Goal: Task Accomplishment & Management: Use online tool/utility

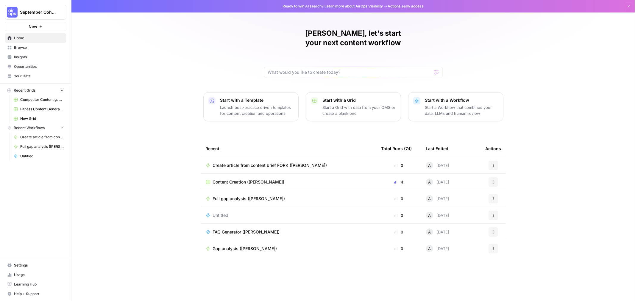
click at [27, 45] on span "Browse" at bounding box center [39, 47] width 50 height 5
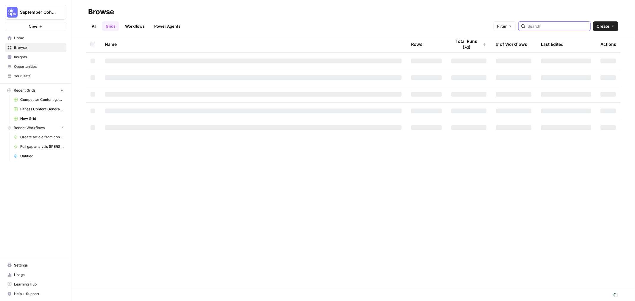
click at [545, 26] on input "search" at bounding box center [558, 26] width 60 height 6
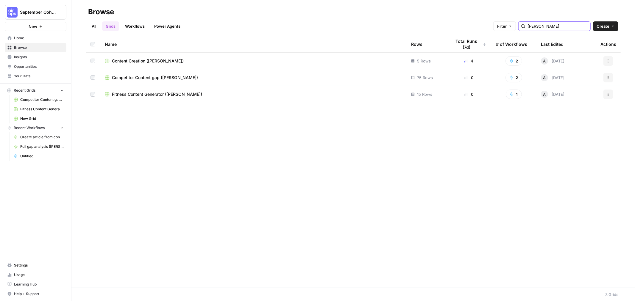
type input "[PERSON_NAME]"
click at [140, 29] on link "Workflows" at bounding box center [135, 26] width 27 height 10
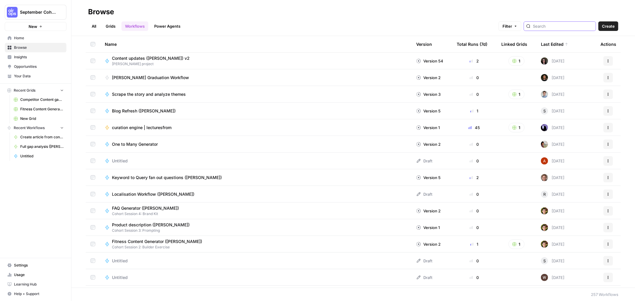
click at [548, 29] on input "search" at bounding box center [563, 26] width 60 height 6
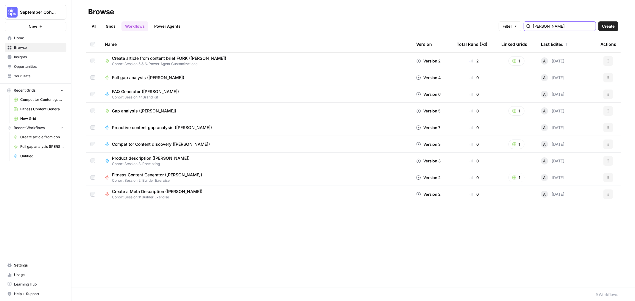
type input "[PERSON_NAME]"
click at [35, 74] on span "Your Data" at bounding box center [39, 76] width 50 height 5
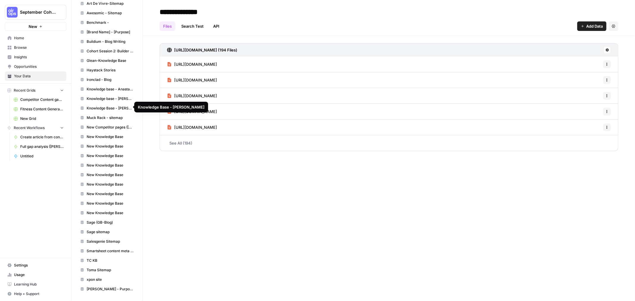
scroll to position [433, 0]
click at [98, 253] on span "Smartsheet content meta tags (Andy M)" at bounding box center [110, 251] width 47 height 5
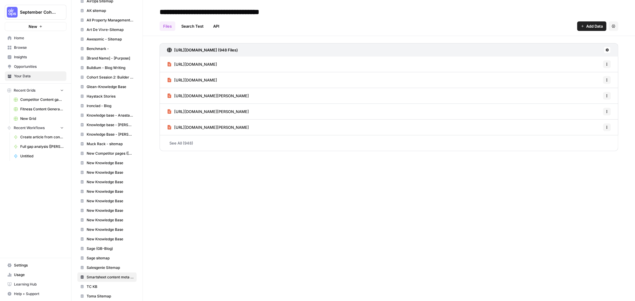
scroll to position [301, 0]
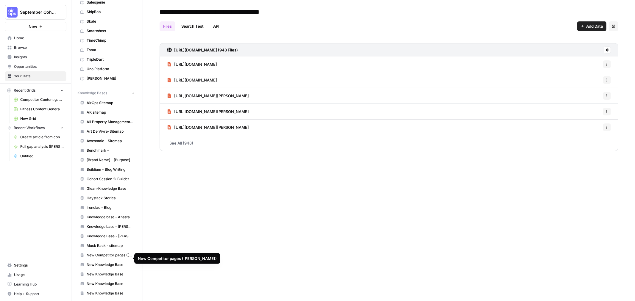
click at [103, 258] on span "New Competitor pages (Andy M)" at bounding box center [110, 255] width 47 height 5
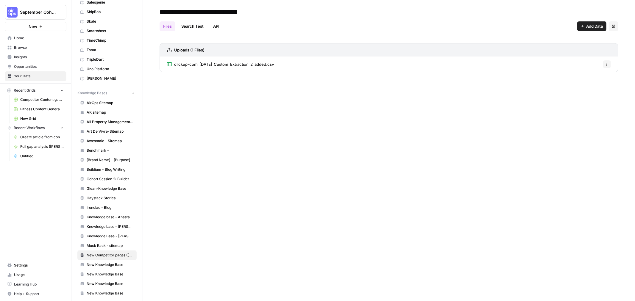
click at [609, 66] on button "Options" at bounding box center [607, 64] width 8 height 8
drag, startPoint x: 412, startPoint y: 120, endPoint x: 417, endPoint y: 8, distance: 112.7
click at [412, 120] on div "**********" at bounding box center [389, 150] width 492 height 301
click at [144, 65] on div "Uploads (1 Files) clickup-com_18-09-2025_Custom_Extraction_2_added.csv Options" at bounding box center [389, 56] width 492 height 41
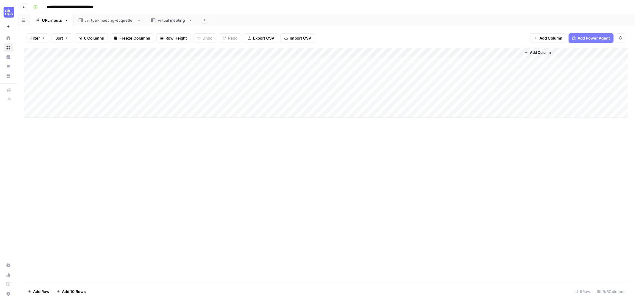
click at [83, 72] on div "Add Column" at bounding box center [326, 83] width 604 height 70
click at [249, 63] on div "Add Column" at bounding box center [326, 83] width 604 height 70
drag, startPoint x: 178, startPoint y: 54, endPoint x: 183, endPoint y: 54, distance: 5.1
click at [183, 54] on div "Add Column" at bounding box center [326, 83] width 604 height 70
click at [168, 110] on span "Edit Workflow" at bounding box center [168, 111] width 52 height 6
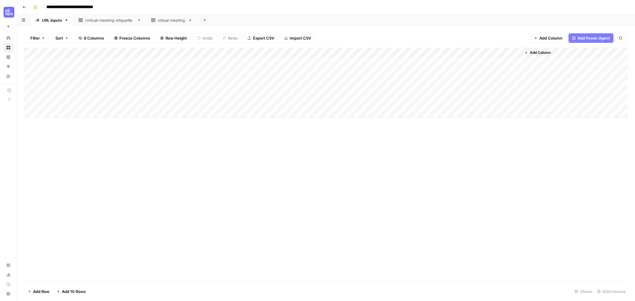
click at [315, 65] on div "Add Column" at bounding box center [326, 83] width 604 height 70
click at [220, 62] on div "Add Column" at bounding box center [326, 83] width 604 height 70
click at [246, 64] on div "Add Column" at bounding box center [326, 83] width 604 height 70
click at [310, 65] on div "Add Column" at bounding box center [326, 83] width 604 height 70
click at [309, 65] on div "Add Column" at bounding box center [326, 83] width 604 height 70
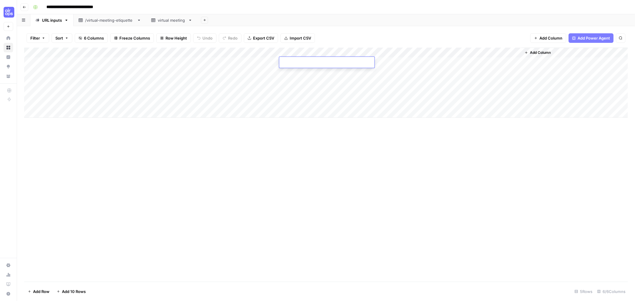
click at [317, 53] on div "Add Column" at bounding box center [326, 83] width 604 height 70
click at [400, 66] on div "Add Column" at bounding box center [326, 83] width 604 height 70
click at [472, 64] on div "Add Column" at bounding box center [326, 83] width 604 height 70
click at [485, 63] on div "Add Column" at bounding box center [326, 83] width 604 height 70
click at [509, 53] on div "Add Column" at bounding box center [326, 83] width 604 height 70
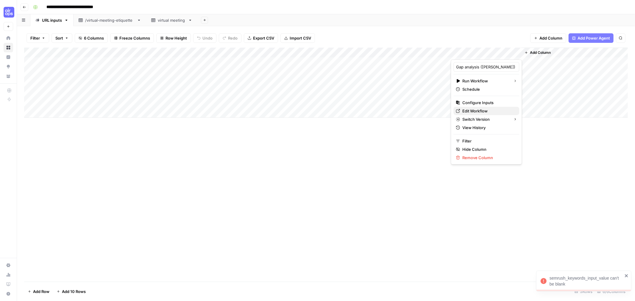
click at [484, 113] on span "Edit Workflow" at bounding box center [489, 111] width 52 height 6
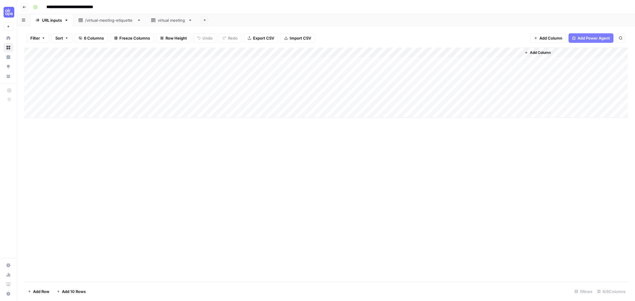
click at [401, 61] on div "Add Column" at bounding box center [326, 83] width 604 height 70
click at [413, 52] on div "Add Column" at bounding box center [326, 83] width 604 height 70
click at [413, 52] on div at bounding box center [408, 54] width 86 height 12
click at [435, 65] on div "Add Column" at bounding box center [326, 83] width 604 height 70
type textarea "**********"
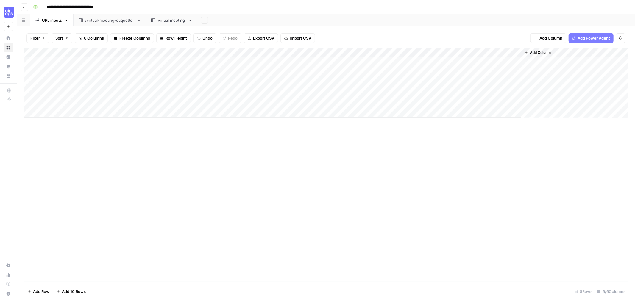
click at [317, 76] on div "Add Column" at bounding box center [326, 83] width 604 height 70
click at [469, 60] on div "Add Column" at bounding box center [326, 83] width 604 height 70
click at [81, 72] on div "Add Column" at bounding box center [326, 83] width 604 height 70
click at [157, 71] on div "Add Column" at bounding box center [326, 83] width 604 height 70
click at [252, 74] on div "Add Column" at bounding box center [326, 83] width 604 height 70
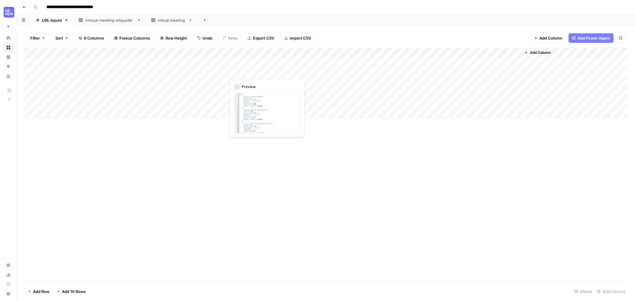
click at [252, 76] on div "Add Column" at bounding box center [326, 83] width 604 height 70
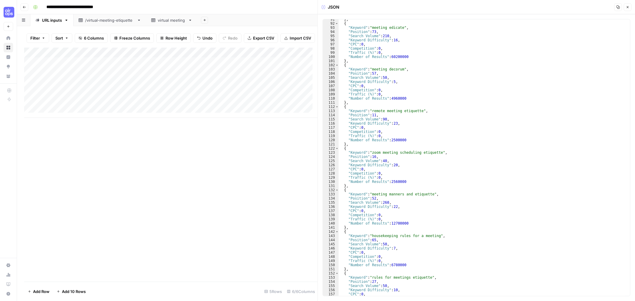
scroll to position [496, 0]
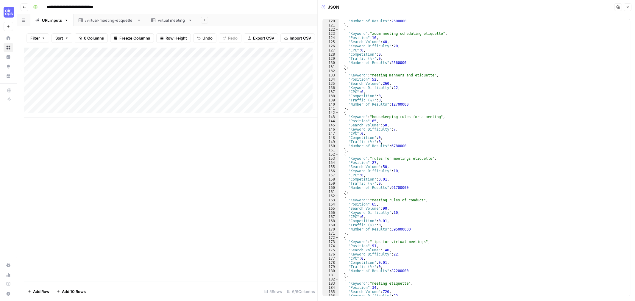
click at [631, 8] on button "Close" at bounding box center [628, 7] width 8 height 8
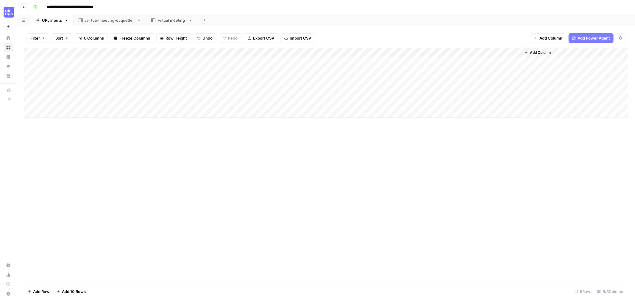
click at [249, 76] on div "Add Column" at bounding box center [326, 83] width 604 height 70
click at [248, 76] on div at bounding box center [253, 72] width 55 height 11
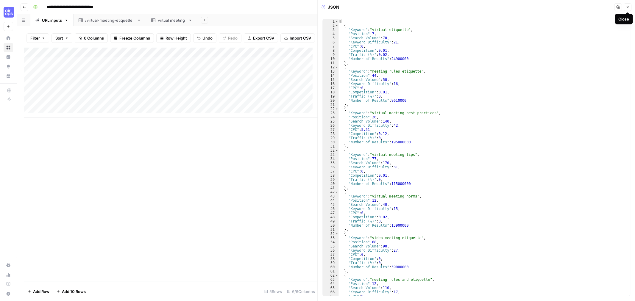
click at [627, 5] on icon "button" at bounding box center [628, 7] width 4 height 4
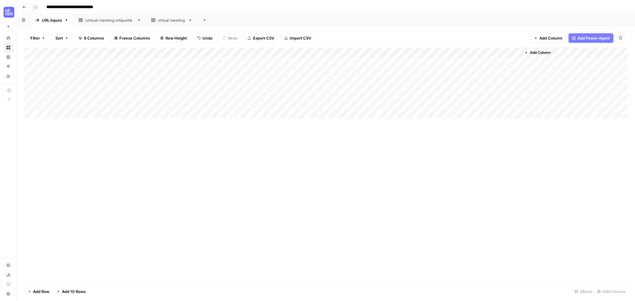
click at [151, 82] on div "Add Column" at bounding box center [326, 83] width 604 height 70
click at [259, 80] on div "Add Column" at bounding box center [326, 83] width 604 height 70
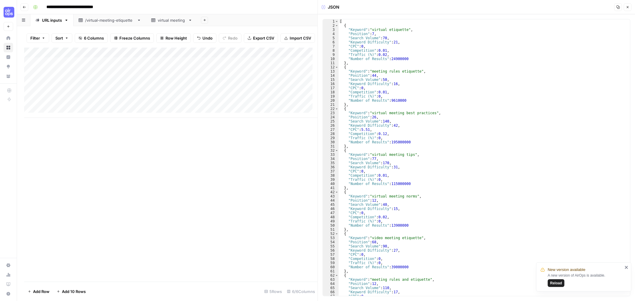
click at [627, 7] on icon "button" at bounding box center [628, 7] width 4 height 4
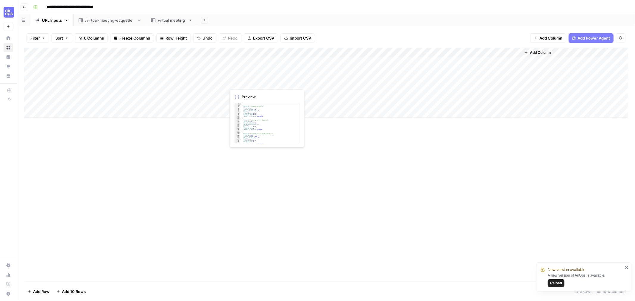
click at [241, 84] on div "Add Column" at bounding box center [326, 83] width 604 height 70
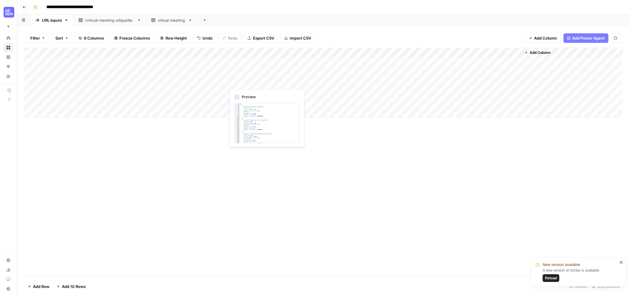
click at [241, 84] on div at bounding box center [253, 82] width 55 height 11
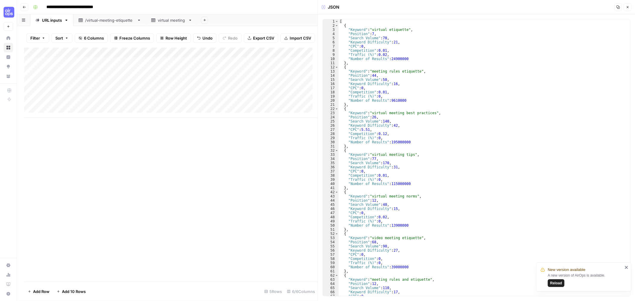
click at [629, 7] on icon "button" at bounding box center [628, 7] width 4 height 4
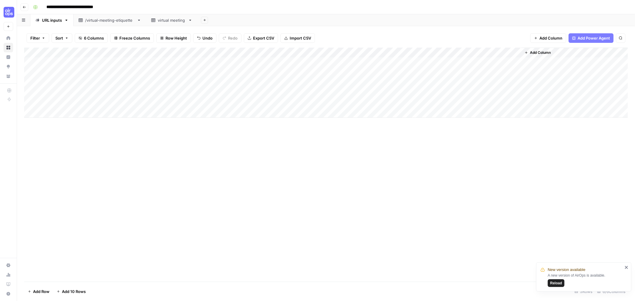
click at [626, 268] on icon "close" at bounding box center [626, 267] width 3 height 3
click at [211, 52] on div "Add Column" at bounding box center [326, 83] width 604 height 70
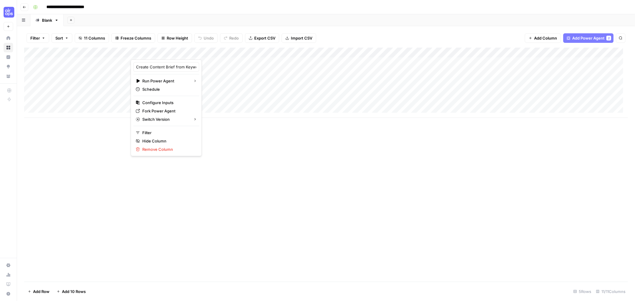
click at [212, 143] on div "Add Column" at bounding box center [326, 165] width 604 height 234
drag, startPoint x: 191, startPoint y: 227, endPoint x: 196, endPoint y: 223, distance: 6.6
click at [195, 224] on div "Add Column" at bounding box center [326, 165] width 604 height 234
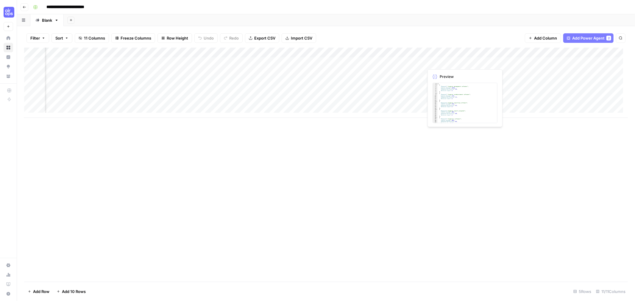
click at [440, 63] on div "Add Column" at bounding box center [326, 83] width 604 height 70
click at [440, 63] on div at bounding box center [451, 62] width 55 height 11
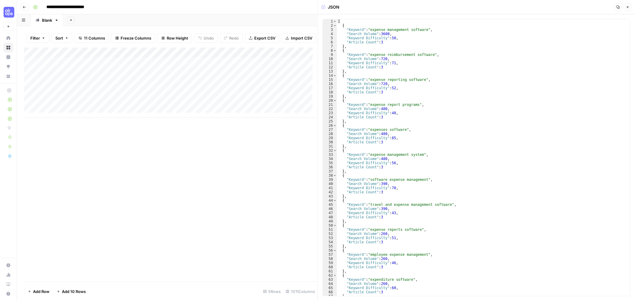
click at [627, 7] on icon "button" at bounding box center [628, 7] width 4 height 4
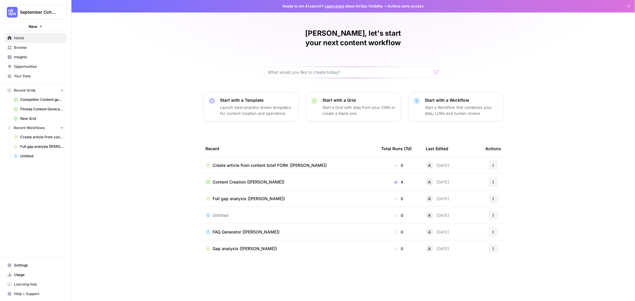
click at [27, 46] on span "Browse" at bounding box center [39, 47] width 50 height 5
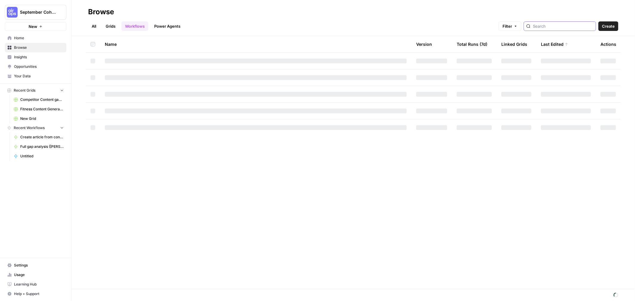
click at [556, 29] on input "search" at bounding box center [563, 26] width 60 height 6
type input "[PERSON_NAME]"
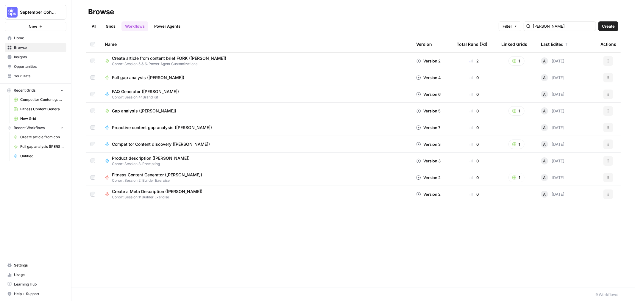
click at [612, 30] on button "Create" at bounding box center [609, 26] width 20 height 10
click at [567, 27] on input "[PERSON_NAME]" at bounding box center [563, 26] width 60 height 6
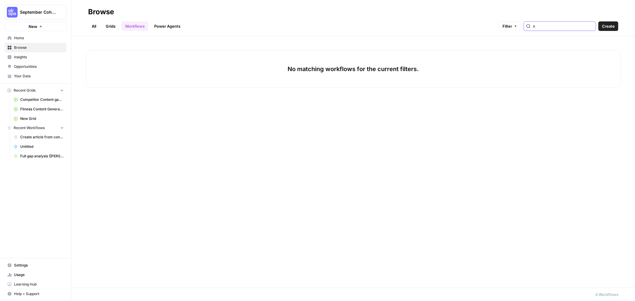
type input "n"
type input "c"
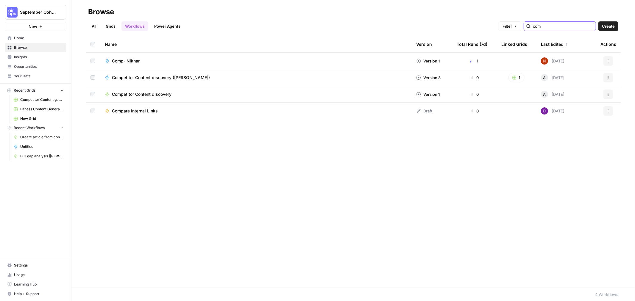
type input "com"
click at [155, 77] on span "Competitor Content discovery ([PERSON_NAME])" at bounding box center [161, 78] width 98 height 6
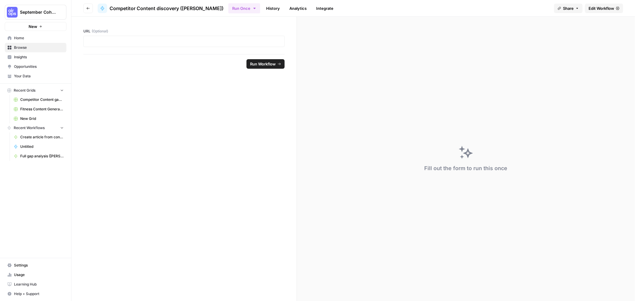
click at [599, 10] on span "Edit Workflow" at bounding box center [602, 8] width 26 height 6
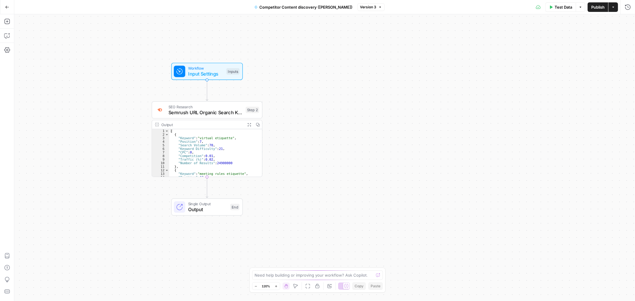
drag, startPoint x: 470, startPoint y: 169, endPoint x: 356, endPoint y: 151, distance: 115.7
click at [353, 152] on div "Workflow Input Settings Inputs SEO Research Semrush URL Organic Search Keywords…" at bounding box center [324, 157] width 621 height 287
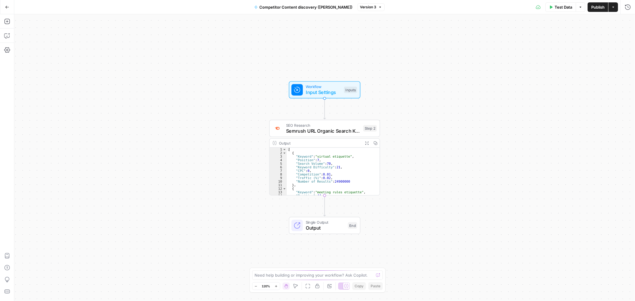
click at [553, 8] on button "Test Data" at bounding box center [561, 7] width 31 height 10
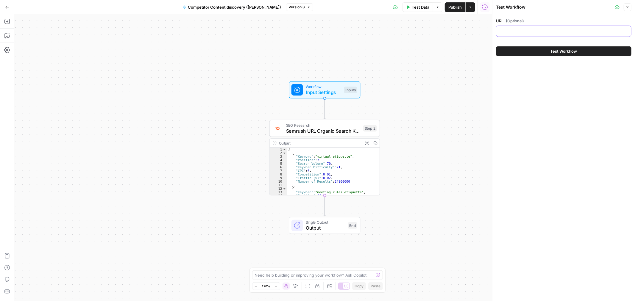
drag, startPoint x: 525, startPoint y: 32, endPoint x: 532, endPoint y: 34, distance: 7.8
click at [525, 32] on input "URL (Optional)" at bounding box center [564, 31] width 128 height 6
paste input "https://clickup.com/blog/lucidchart-gantt-chart-templates/"
type input "https://clickup.com/blog/lucidchart-gantt-chart-templates/"
drag, startPoint x: 528, startPoint y: 51, endPoint x: 533, endPoint y: 69, distance: 18.7
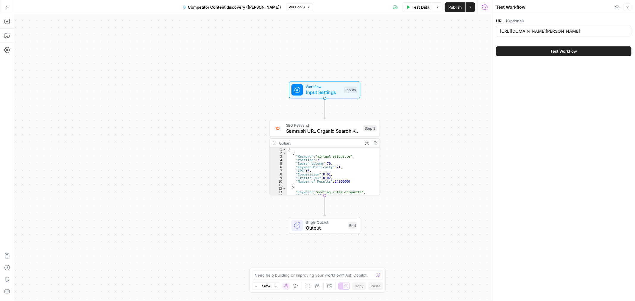
click at [528, 51] on button "Test Workflow" at bounding box center [564, 51] width 136 height 10
click at [542, 50] on button "Test Workflow" at bounding box center [564, 51] width 136 height 10
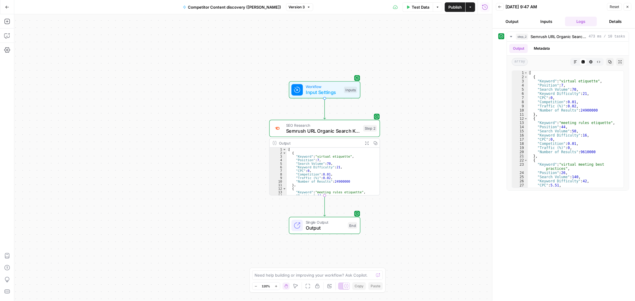
click at [518, 22] on button "Output" at bounding box center [512, 22] width 32 height 10
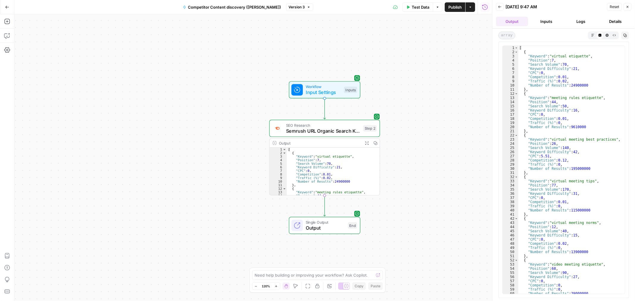
type textarea "**********"
drag, startPoint x: 552, startPoint y: 57, endPoint x: 585, endPoint y: 55, distance: 33.1
click at [585, 55] on div "[ { "Keyword" : "virtual etiquette" , "Position" : 7 , "Search Volume" : 70 , "…" at bounding box center [570, 174] width 102 height 256
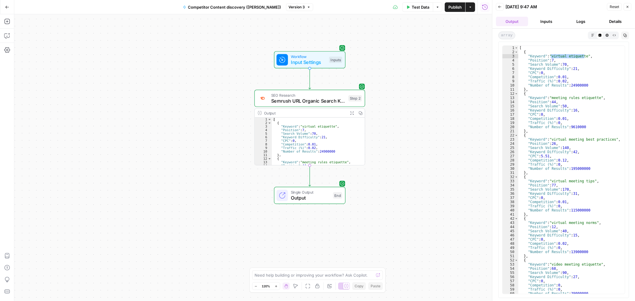
drag, startPoint x: 438, startPoint y: 115, endPoint x: 434, endPoint y: 83, distance: 32.7
click at [425, 85] on div "Workflow Input Settings Inputs SEO Research Semrush URL Organic Search Keywords…" at bounding box center [253, 157] width 478 height 287
click at [8, 20] on icon "button" at bounding box center [7, 21] width 6 height 6
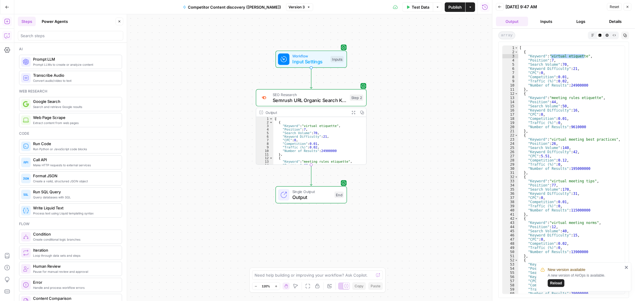
click at [10, 31] on div "Add Steps Copilot Settings AirOps Academy Help Give Feedback Shortcuts" at bounding box center [7, 157] width 14 height 287
click at [8, 35] on icon "button" at bounding box center [7, 36] width 6 height 6
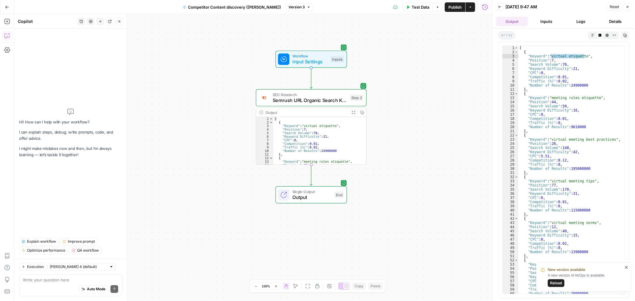
click at [81, 23] on icon "button" at bounding box center [82, 22] width 4 height 4
drag, startPoint x: 94, startPoint y: 67, endPoint x: 91, endPoint y: 44, distance: 23.7
click at [93, 66] on div "Hi! How can I help with your workflow? I can explain steps, debug, write prompt…" at bounding box center [70, 133] width 103 height 200
click at [79, 20] on button "History" at bounding box center [81, 22] width 8 height 8
click at [77, 69] on div "Hi! How can I help with your workflow? I can explain steps, debug, write prompt…" at bounding box center [70, 133] width 103 height 200
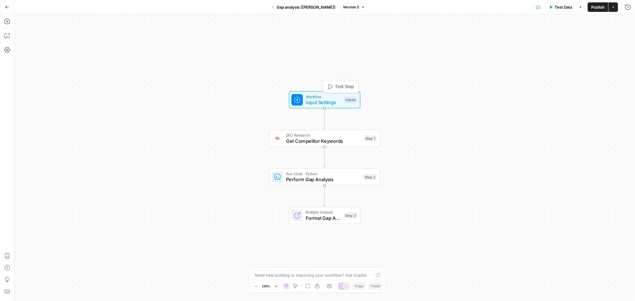
click at [317, 100] on span "Input Settings" at bounding box center [323, 102] width 35 height 7
click at [561, 10] on span "Test Data" at bounding box center [564, 7] width 18 height 6
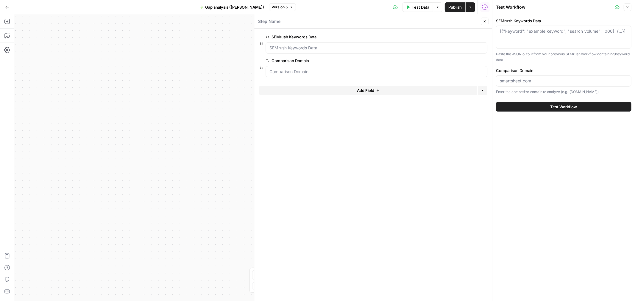
click at [525, 39] on div "[{"keyword": "example keyword", "search_volume": 1000}, {...}]" at bounding box center [564, 37] width 136 height 23
click at [536, 37] on div "[{"keyword": "example keyword", "search_volume": 1000}, {...}]" at bounding box center [564, 37] width 136 height 23
paste textarea "virtual etiquette"
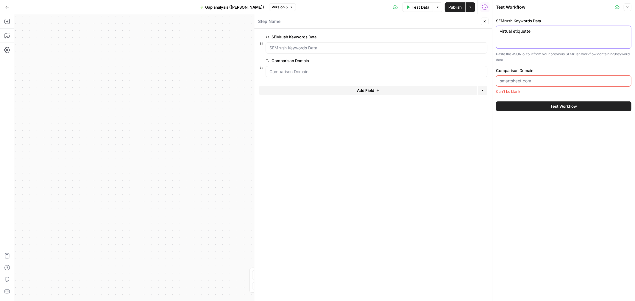
type textarea "virtual etiquette"
click at [531, 80] on input "Comparison Domain" at bounding box center [564, 81] width 128 height 6
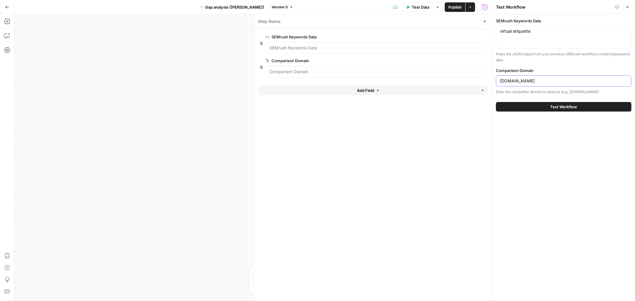
type input "[DOMAIN_NAME]"
click at [564, 112] on div "Test Workflow" at bounding box center [564, 107] width 136 height 17
click at [566, 105] on span "Test Workflow" at bounding box center [564, 107] width 27 height 6
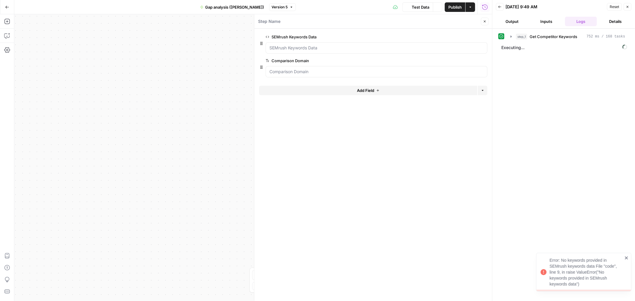
click at [484, 22] on icon "button" at bounding box center [485, 22] width 2 height 2
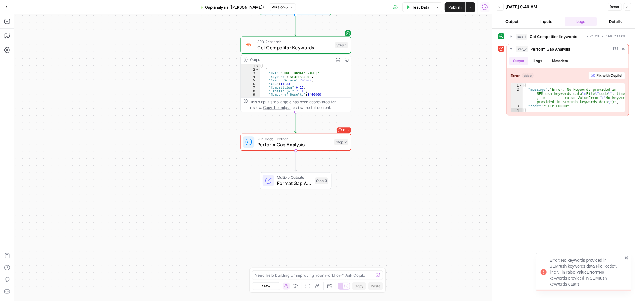
drag, startPoint x: 442, startPoint y: 193, endPoint x: 413, endPoint y: 99, distance: 97.9
click at [413, 99] on div "Workflow Input Settings Inputs SEO Research Get Competitor Keywords Step 1 Outp…" at bounding box center [253, 157] width 478 height 287
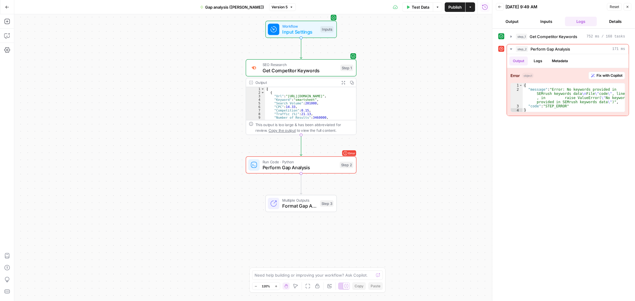
drag, startPoint x: 416, startPoint y: 84, endPoint x: 421, endPoint y: 108, distance: 24.2
click at [421, 108] on div "Workflow Input Settings Inputs SEO Research Get Competitor Keywords Step 1 Outp…" at bounding box center [253, 157] width 478 height 287
click at [606, 77] on span "Fix with Copilot" at bounding box center [610, 75] width 26 height 5
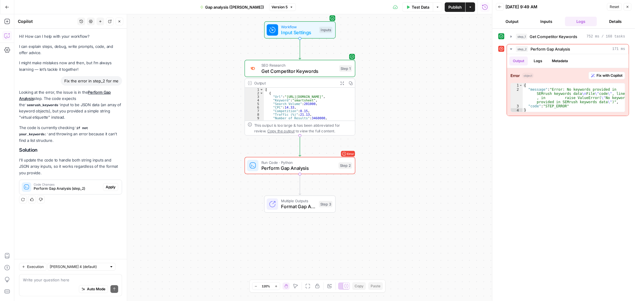
click at [616, 4] on span "Reset" at bounding box center [615, 6] width 10 height 5
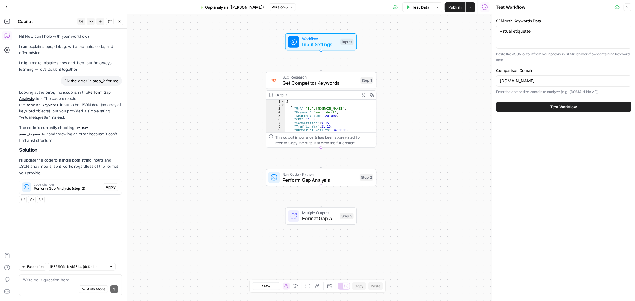
drag, startPoint x: 440, startPoint y: 57, endPoint x: 459, endPoint y: 69, distance: 23.0
click at [459, 69] on div "Workflow Input Settings Inputs SEO Research Get Competitor Keywords Step 1 Outp…" at bounding box center [253, 157] width 478 height 287
click at [301, 179] on span "Perform Gap Analysis" at bounding box center [318, 181] width 74 height 7
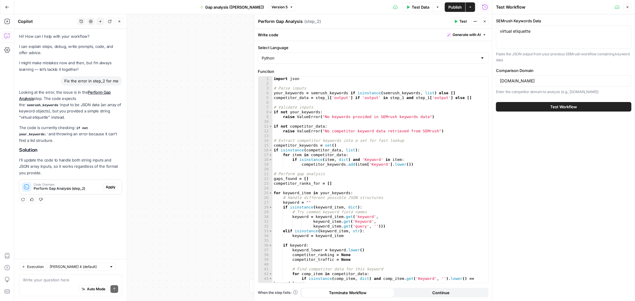
click at [555, 34] on div "virtual etiquette virtual etiquette" at bounding box center [564, 37] width 136 height 23
drag, startPoint x: 167, startPoint y: 66, endPoint x: 329, endPoint y: 42, distance: 163.2
click at [169, 66] on div "Workflow Input Settings Inputs SEO Research Get Competitor Keywords Step 1 Outp…" at bounding box center [253, 157] width 478 height 287
drag, startPoint x: 486, startPoint y: 21, endPoint x: 483, endPoint y: 22, distance: 3.5
click at [487, 20] on button "Close" at bounding box center [485, 22] width 8 height 8
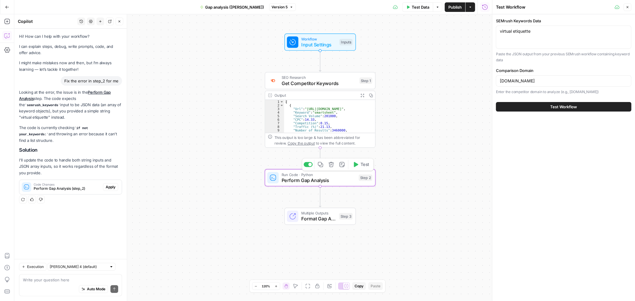
click at [330, 181] on span "Perform Gap Analysis" at bounding box center [319, 180] width 74 height 7
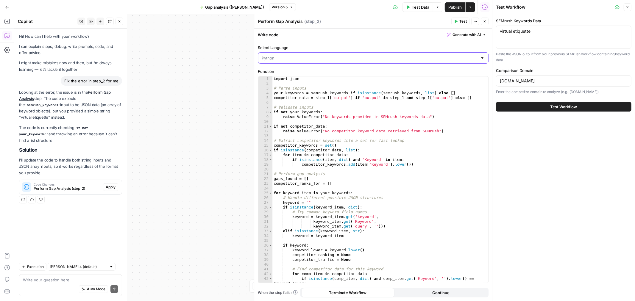
click at [383, 60] on input "Select Language" at bounding box center [370, 58] width 216 height 6
type input "Python"
click at [389, 48] on label "Select Language" at bounding box center [373, 48] width 231 height 6
click at [389, 55] on input "Python" at bounding box center [370, 58] width 216 height 6
type input "Python"
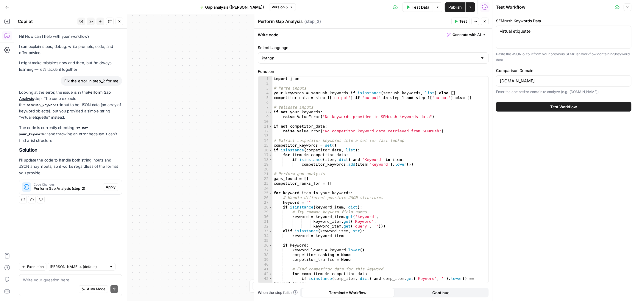
click at [350, 42] on div "Select Language Python Function 1 2 3 4 5 6 7 8 9 10 11 12 13 14 15 16 17 18 19…" at bounding box center [373, 171] width 238 height 260
click at [483, 21] on icon "button" at bounding box center [485, 22] width 4 height 4
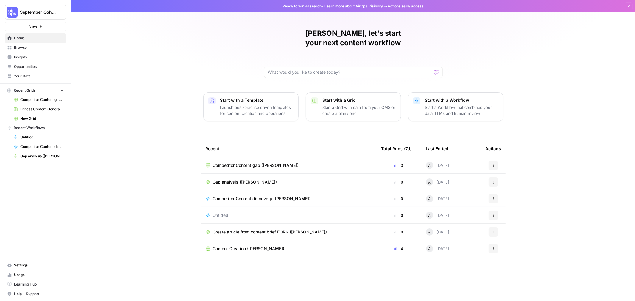
click at [26, 49] on span "Browse" at bounding box center [39, 47] width 50 height 5
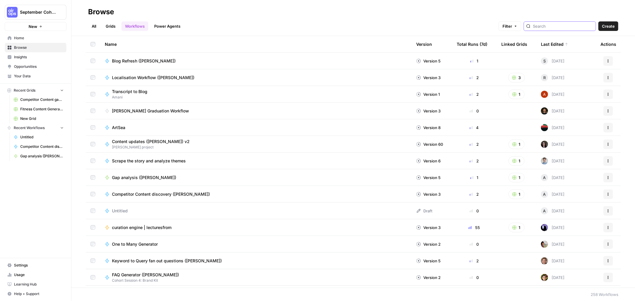
click at [553, 27] on input "search" at bounding box center [563, 26] width 60 height 6
type input "andy"
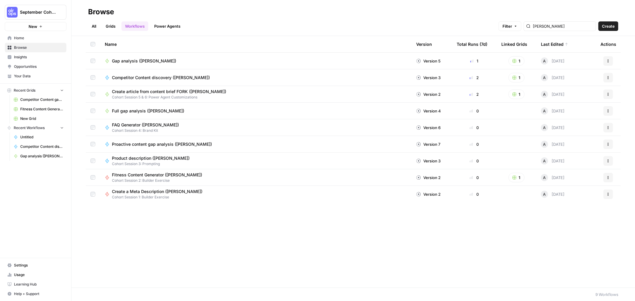
click at [310, 146] on div "Proactive content gap analysis ([PERSON_NAME])" at bounding box center [256, 144] width 302 height 6
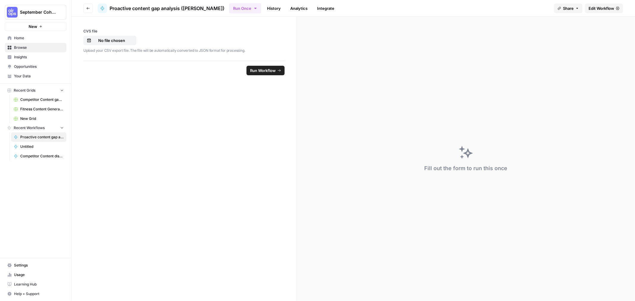
click at [603, 10] on span "Edit Workflow" at bounding box center [602, 8] width 26 height 6
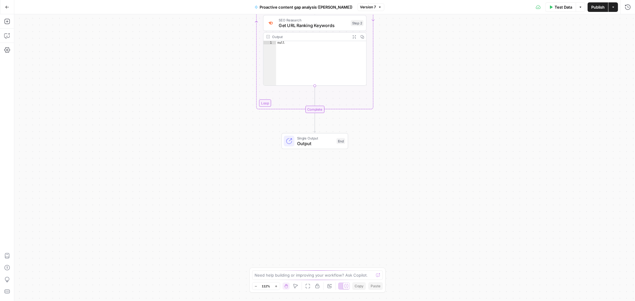
drag, startPoint x: 494, startPoint y: 179, endPoint x: 484, endPoint y: 40, distance: 139.4
click at [484, 40] on div "Workflow Input Settings Inputs Loop Iteration Process Each URL from CSV Step 1 …" at bounding box center [324, 157] width 621 height 287
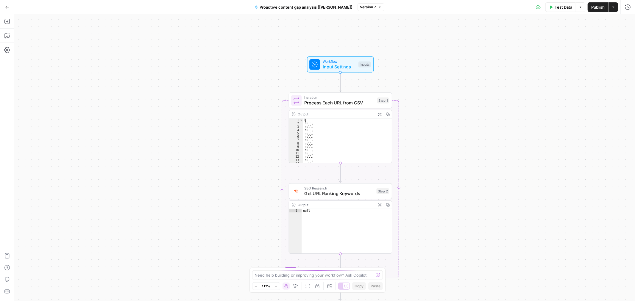
drag, startPoint x: 484, startPoint y: 42, endPoint x: 505, endPoint y: 207, distance: 166.0
click at [507, 209] on div "Workflow Input Settings Inputs Loop Iteration Process Each URL from CSV Step 1 …" at bounding box center [324, 157] width 621 height 287
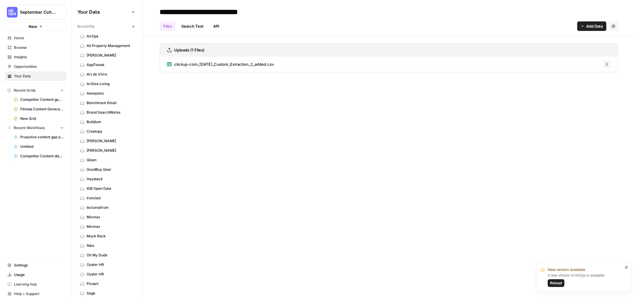
click at [40, 285] on span "Learning Hub" at bounding box center [39, 284] width 50 height 5
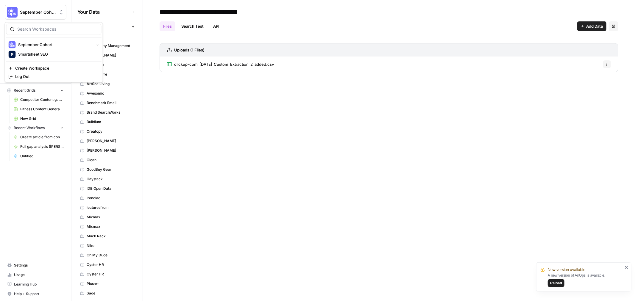
scroll to position [301, 0]
